Goal: Task Accomplishment & Management: Use online tool/utility

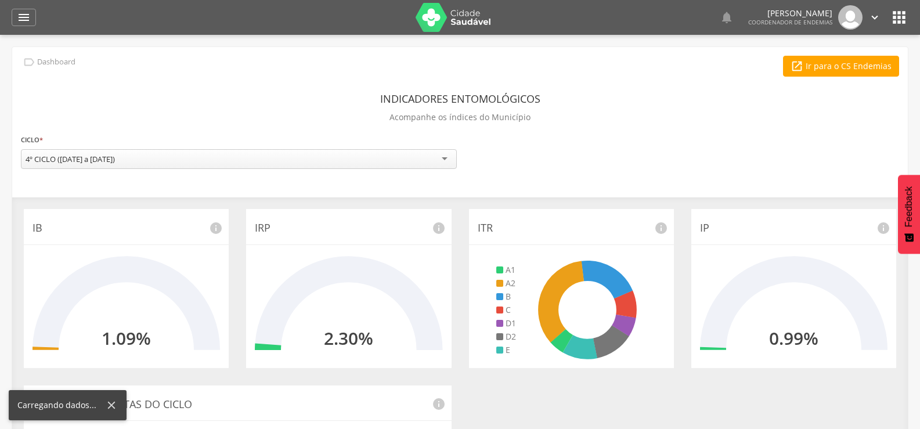
click at [20, 16] on icon "" at bounding box center [24, 17] width 14 height 14
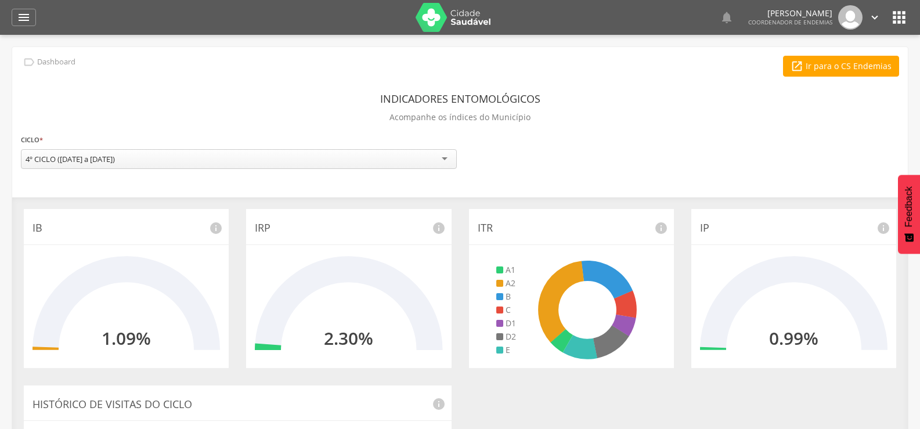
click at [20, 16] on icon "" at bounding box center [24, 17] width 14 height 14
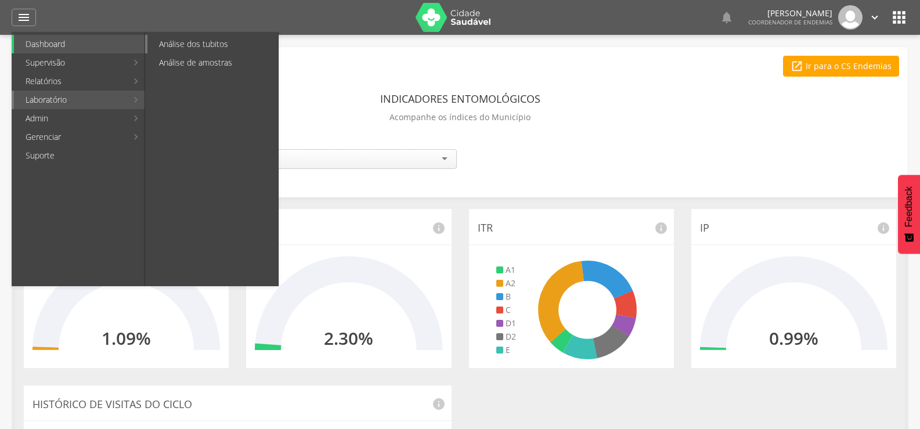
click at [205, 42] on link "Análise dos tubitos" at bounding box center [212, 44] width 131 height 19
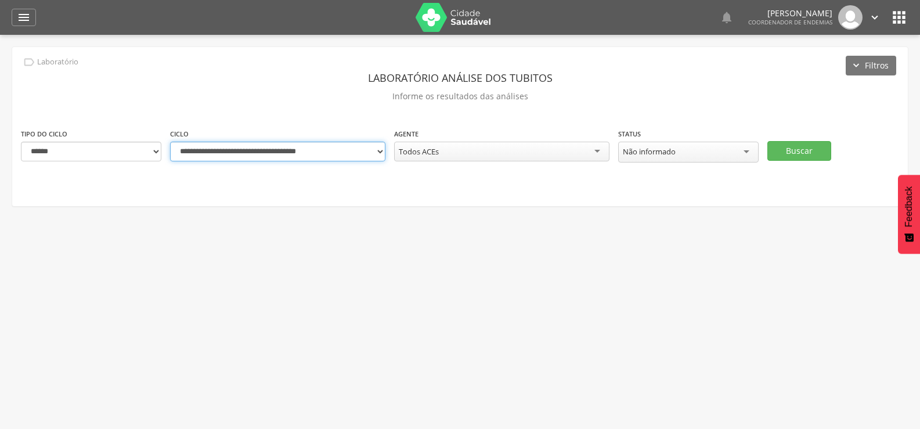
click at [381, 149] on select "**********" at bounding box center [277, 152] width 215 height 20
select select "**********"
click at [170, 142] on select "**********" at bounding box center [277, 152] width 215 height 20
click at [806, 149] on button "Buscar" at bounding box center [799, 151] width 64 height 20
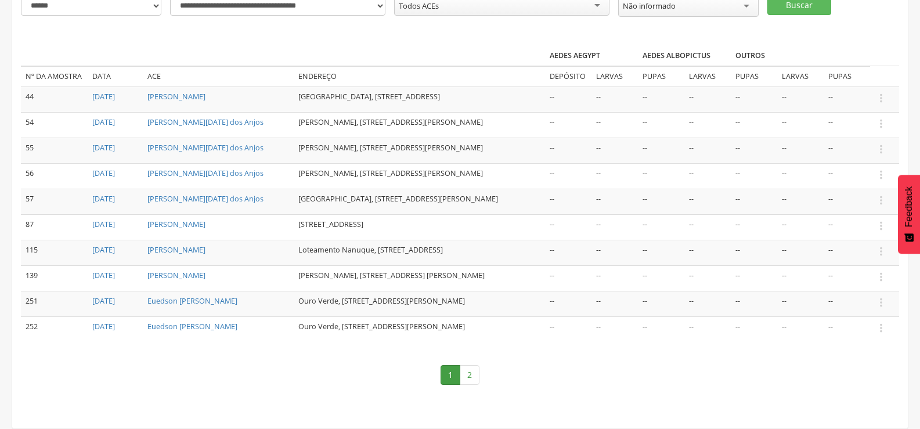
scroll to position [186, 0]
click at [474, 372] on link "2" at bounding box center [469, 375] width 20 height 20
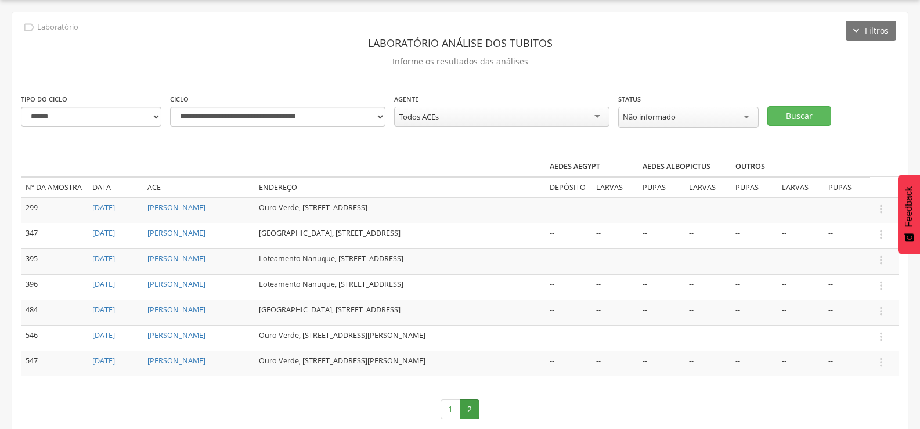
scroll to position [78, 0]
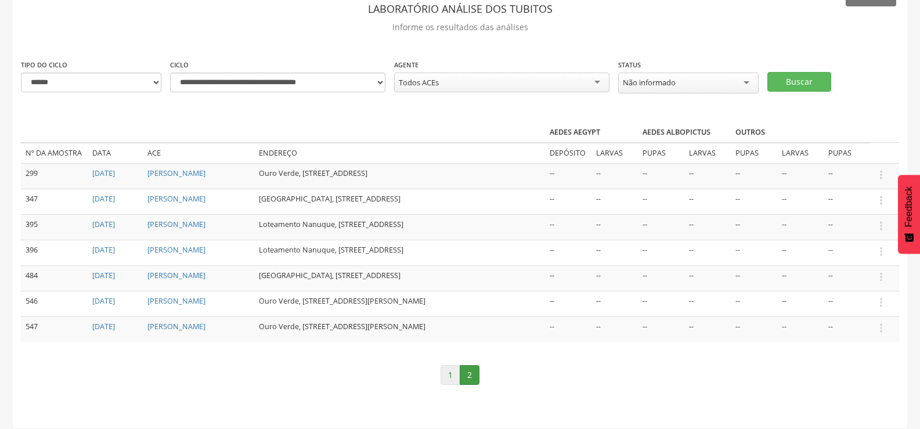
click at [448, 370] on link "1" at bounding box center [450, 375] width 20 height 20
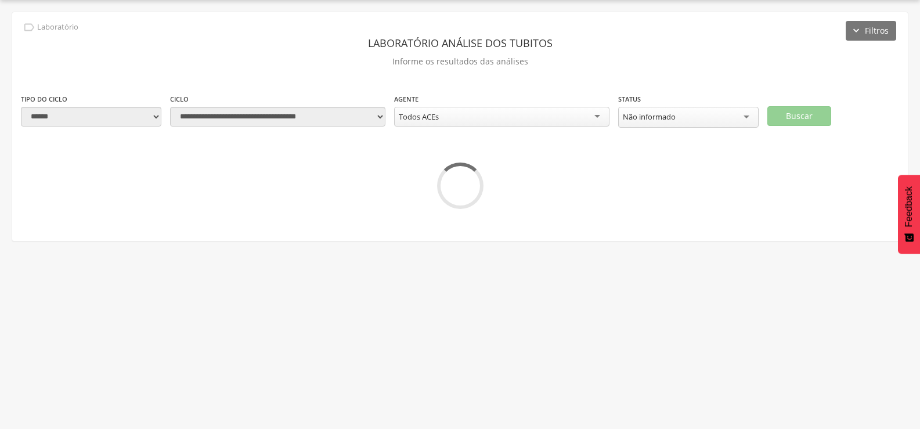
scroll to position [186, 0]
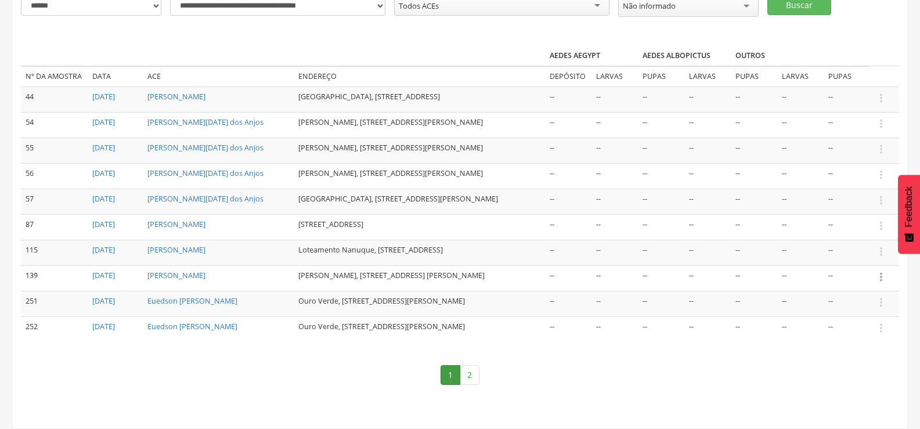
click at [881, 270] on icon "" at bounding box center [880, 276] width 13 height 13
click at [835, 250] on link "Informar resultado" at bounding box center [841, 257] width 92 height 15
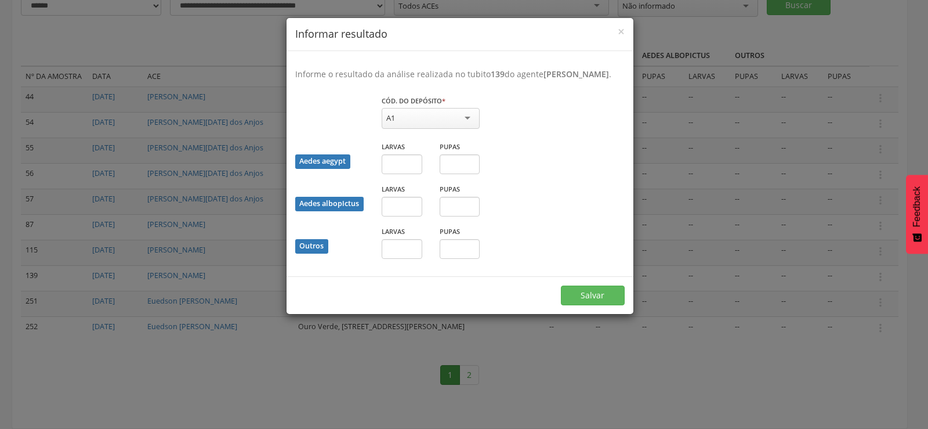
click at [832, 363] on div "× Informar resultado Informe o resultado da análise realizada no tubito 139 do …" at bounding box center [464, 214] width 928 height 429
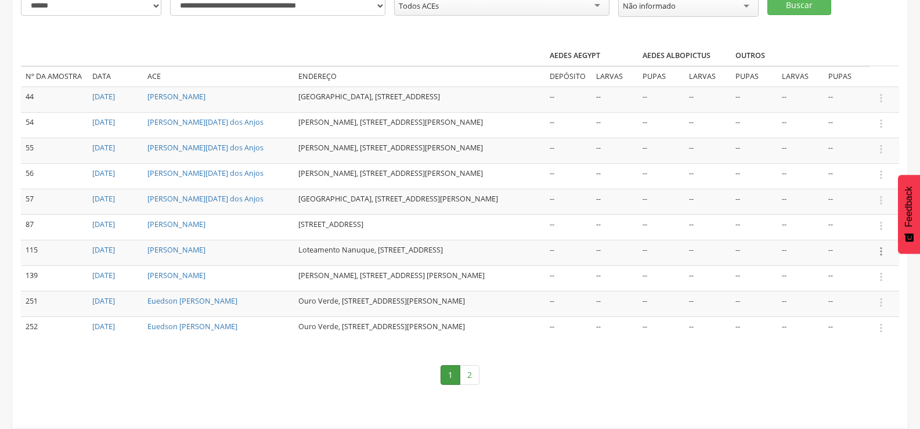
click at [880, 245] on icon "" at bounding box center [880, 251] width 13 height 13
click at [862, 225] on link "Informar resultado" at bounding box center [841, 232] width 92 height 15
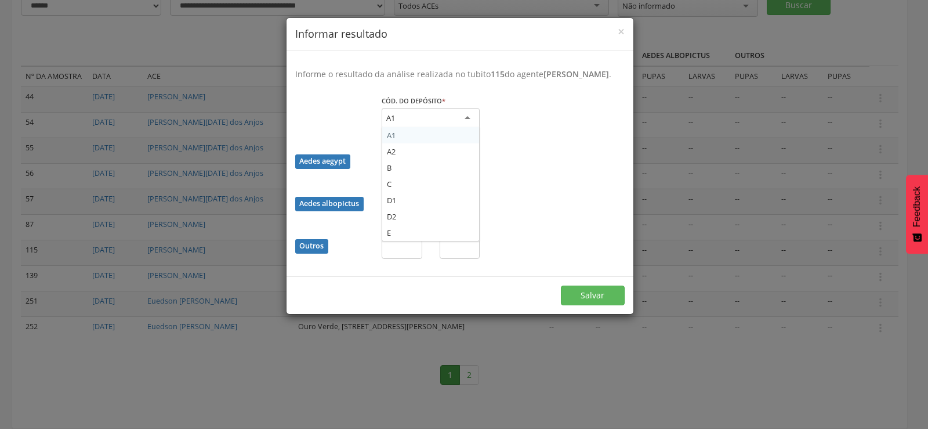
click at [426, 121] on div "A1" at bounding box center [431, 118] width 98 height 21
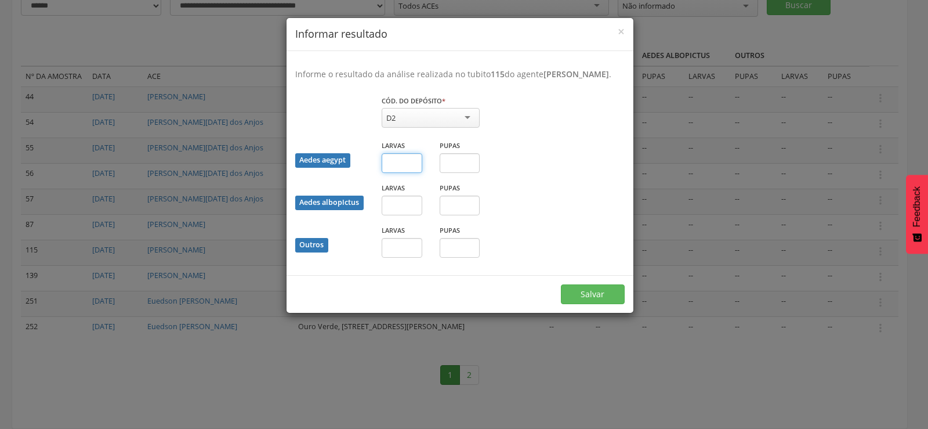
click at [403, 173] on input "text" at bounding box center [402, 163] width 41 height 20
type input "**"
click at [589, 302] on button "Salvar" at bounding box center [593, 294] width 64 height 20
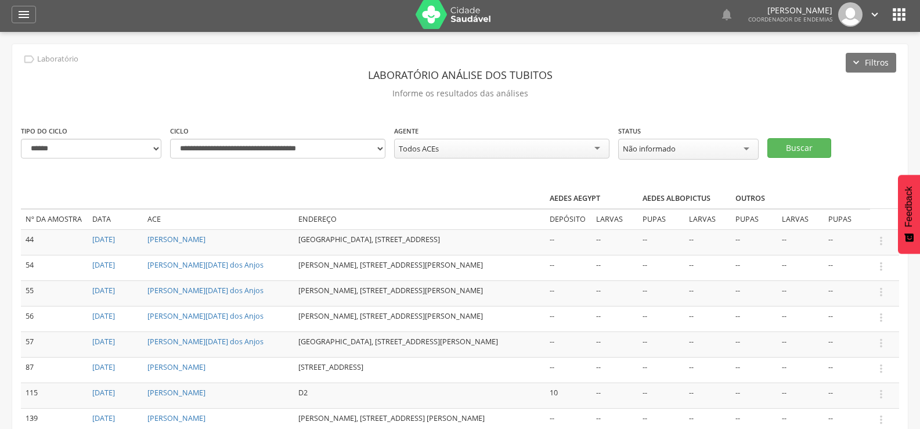
scroll to position [0, 0]
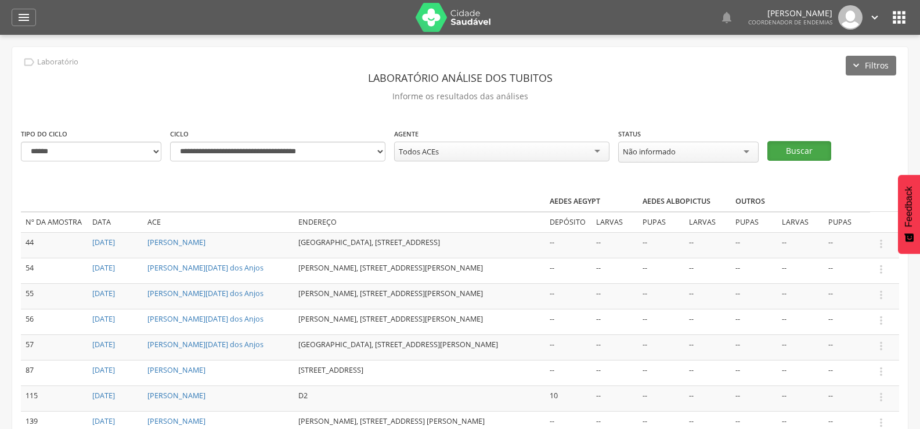
click at [817, 143] on button "Buscar" at bounding box center [799, 151] width 64 height 20
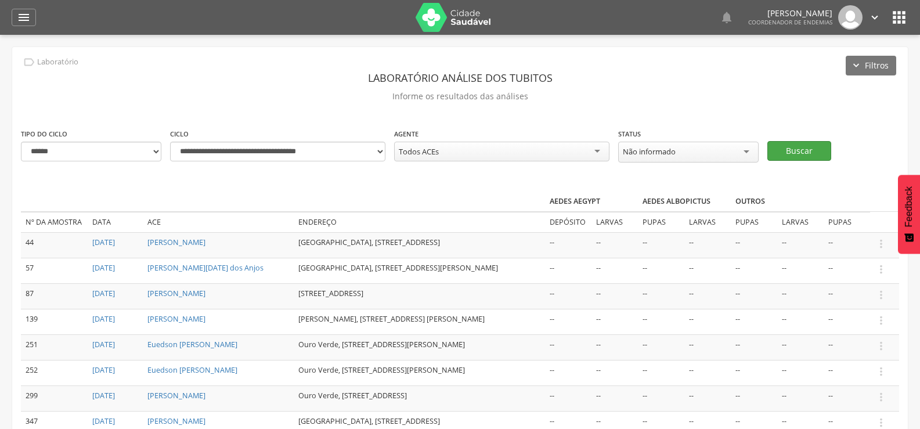
scroll to position [58, 0]
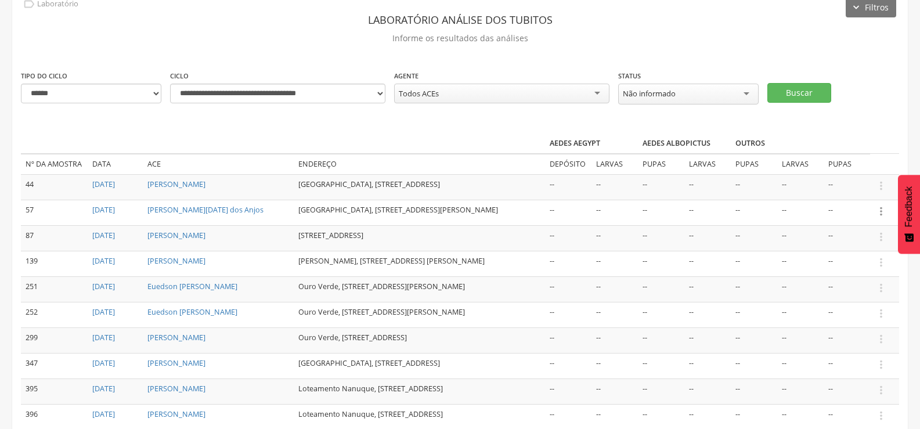
click at [879, 207] on icon "" at bounding box center [880, 211] width 13 height 13
click at [871, 187] on link "Informar resultado" at bounding box center [841, 191] width 92 height 15
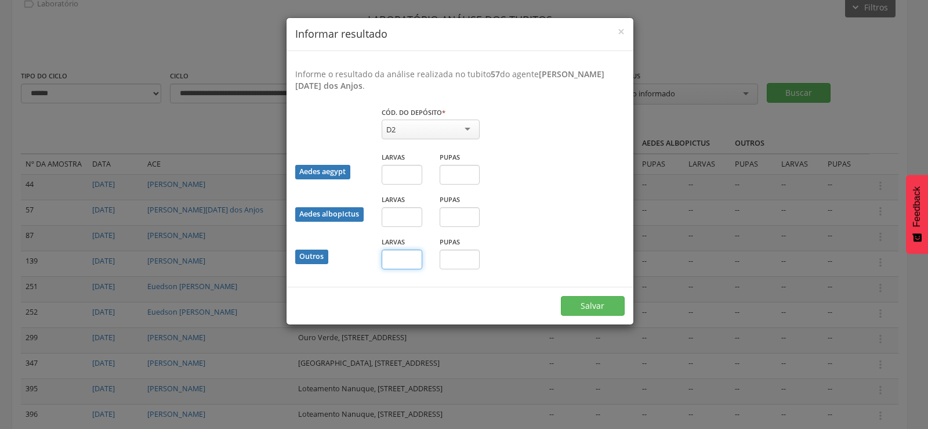
click at [400, 262] on input "text" at bounding box center [402, 259] width 41 height 20
type input "*"
click at [589, 302] on button "Salvar" at bounding box center [593, 306] width 64 height 20
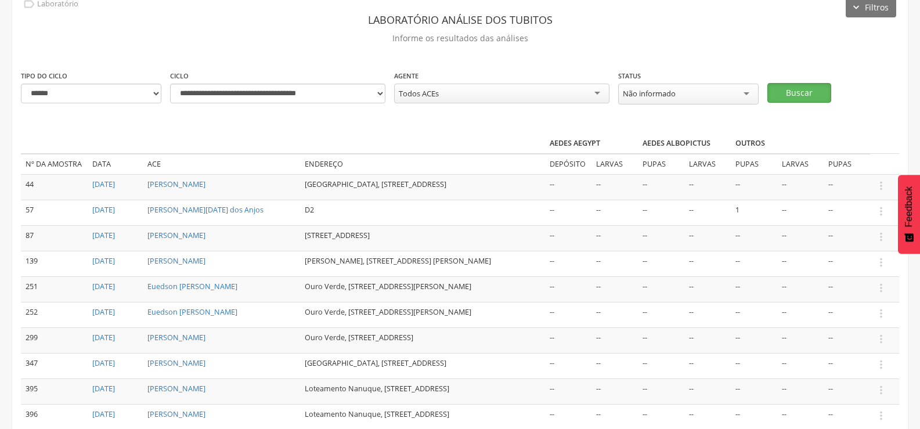
click at [799, 87] on button "Buscar" at bounding box center [799, 93] width 64 height 20
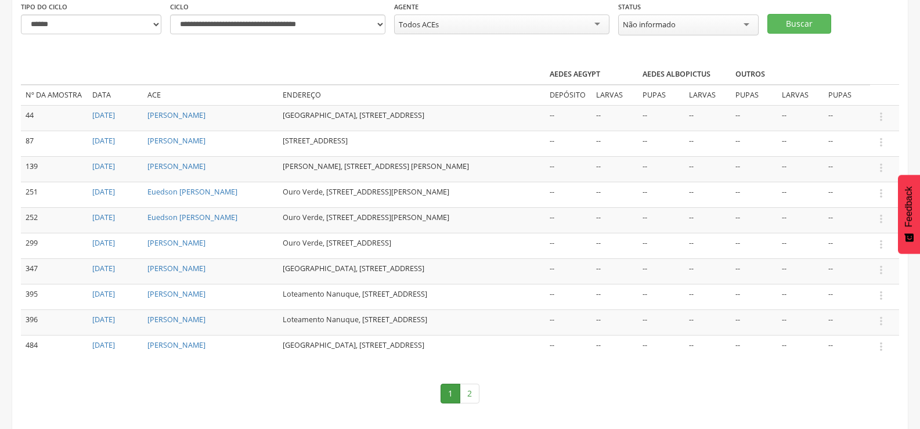
scroll to position [107, 0]
